Goal: Task Accomplishment & Management: Use online tool/utility

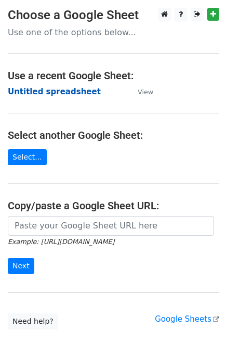
click at [76, 93] on strong "Untitled spreadsheet" at bounding box center [54, 91] width 93 height 9
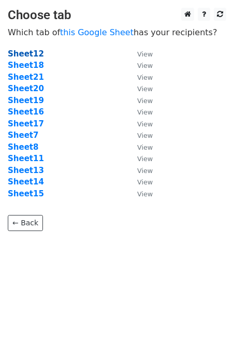
click at [34, 52] on strong "Sheet12" at bounding box center [26, 53] width 36 height 9
click at [30, 53] on strong "Sheet12" at bounding box center [26, 53] width 36 height 9
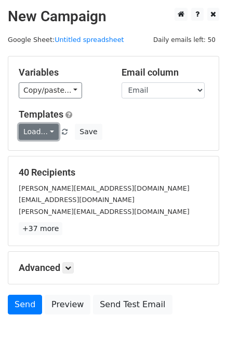
click at [41, 133] on link "Load..." at bounding box center [39, 132] width 40 height 16
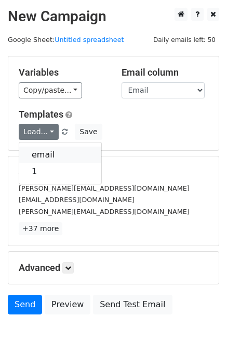
click at [46, 158] on link "email" at bounding box center [60, 155] width 82 height 17
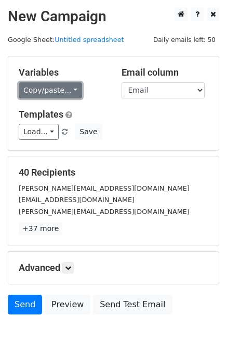
click at [57, 87] on link "Copy/paste..." at bounding box center [50, 90] width 63 height 16
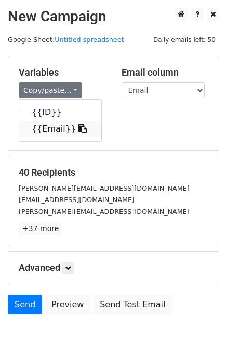
click at [44, 121] on link "{{Email}}" at bounding box center [60, 129] width 82 height 17
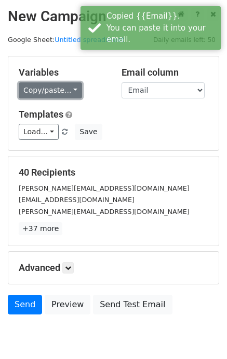
click at [52, 88] on link "Copy/paste..." at bounding box center [50, 90] width 63 height 16
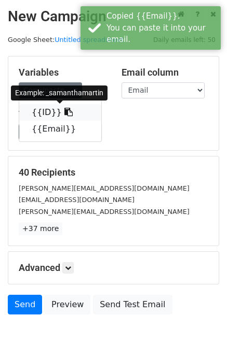
click at [49, 109] on link "{{ID}}" at bounding box center [60, 112] width 82 height 17
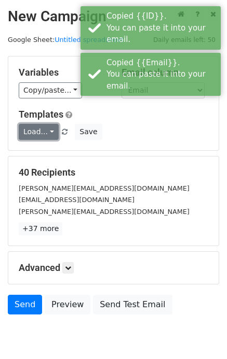
click at [34, 130] on link "Load..." at bounding box center [39, 132] width 40 height 16
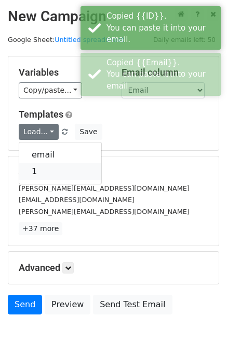
click at [40, 167] on link "1" at bounding box center [60, 171] width 82 height 17
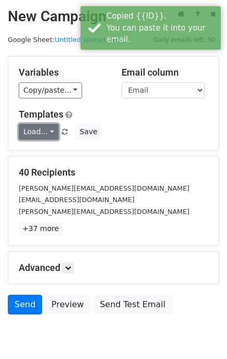
click at [44, 128] on link "Load..." at bounding box center [39, 132] width 40 height 16
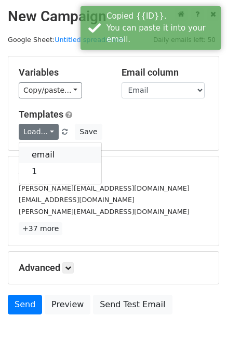
click at [50, 153] on link "email" at bounding box center [60, 155] width 82 height 17
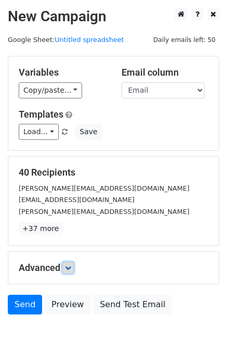
click at [72, 263] on link at bounding box center [67, 267] width 11 height 11
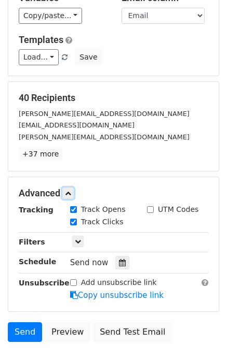
scroll to position [123, 0]
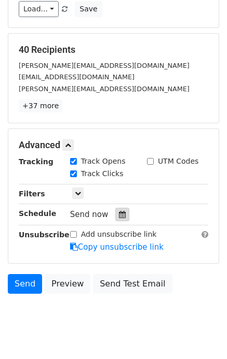
click at [120, 216] on icon at bounding box center [122, 214] width 7 height 7
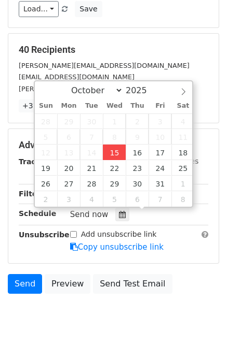
type input "2025-10-15 18:44"
type input "06"
type input "44"
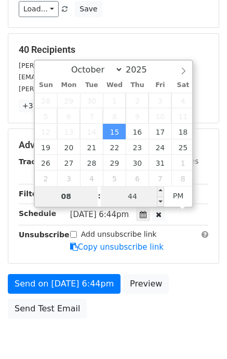
type input "08"
type input "2025-10-15 20:44"
click at [148, 198] on input "44" at bounding box center [132, 196] width 63 height 21
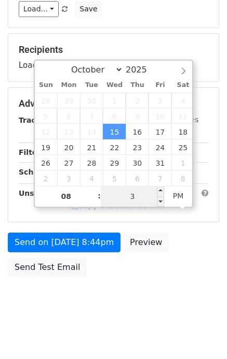
type input "30"
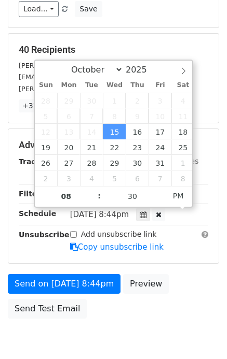
type input "2025-10-15 20:30"
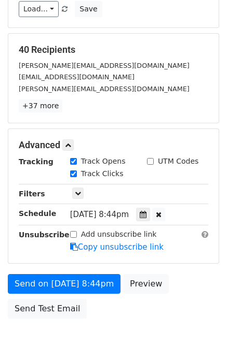
click at [187, 286] on div "Send on Oct 15 at 8:44pm Preview Send Test Email" at bounding box center [113, 299] width 227 height 50
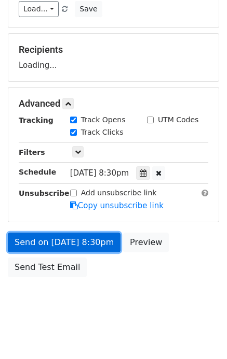
click at [82, 241] on link "Send on Oct 15 at 8:30pm" at bounding box center [64, 243] width 113 height 20
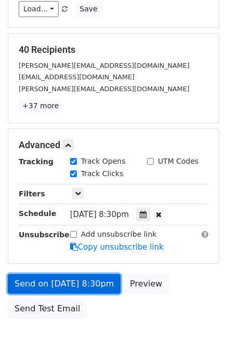
click at [72, 288] on link "Send on Oct 15 at 8:30pm" at bounding box center [64, 284] width 113 height 20
